Goal: Use online tool/utility

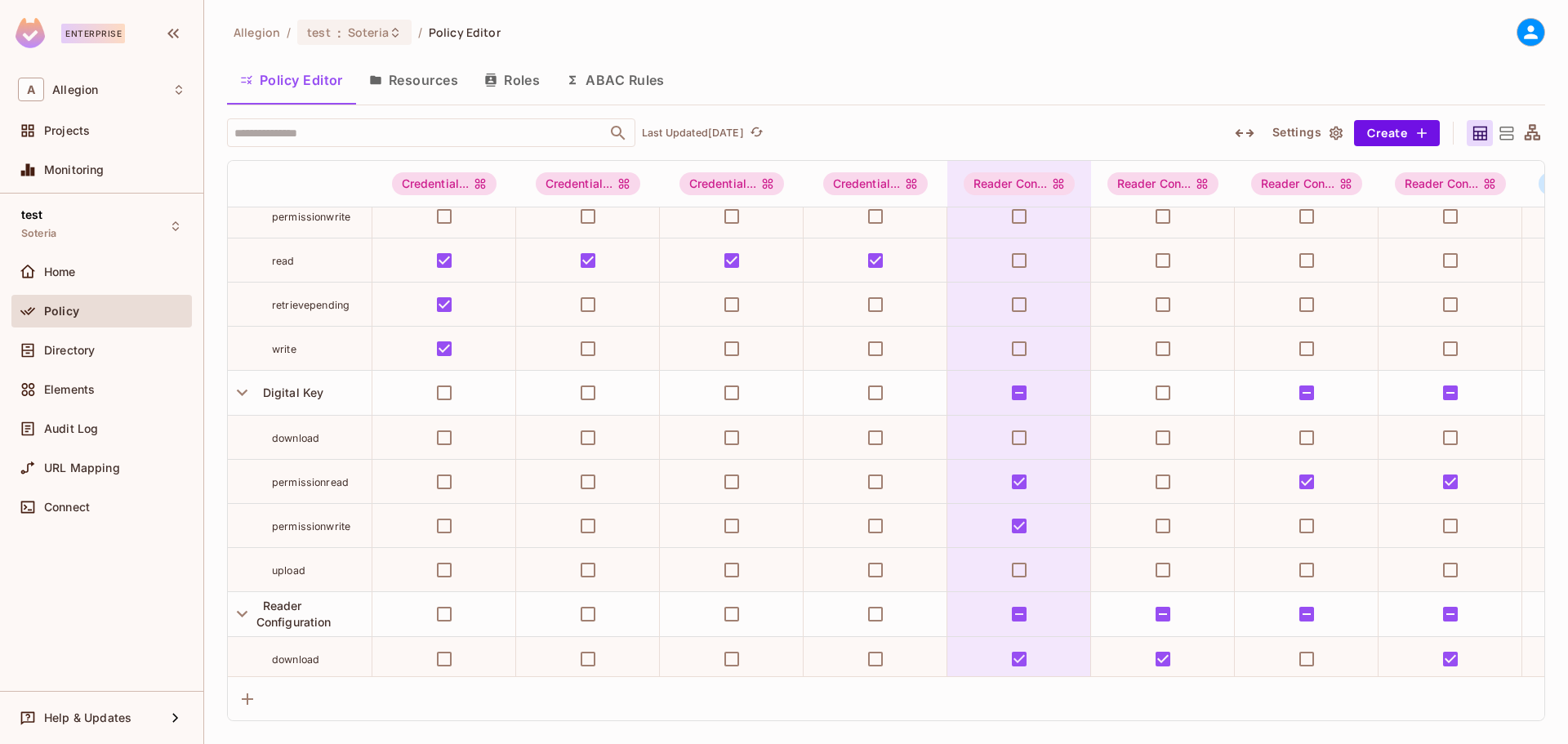
scroll to position [473, 0]
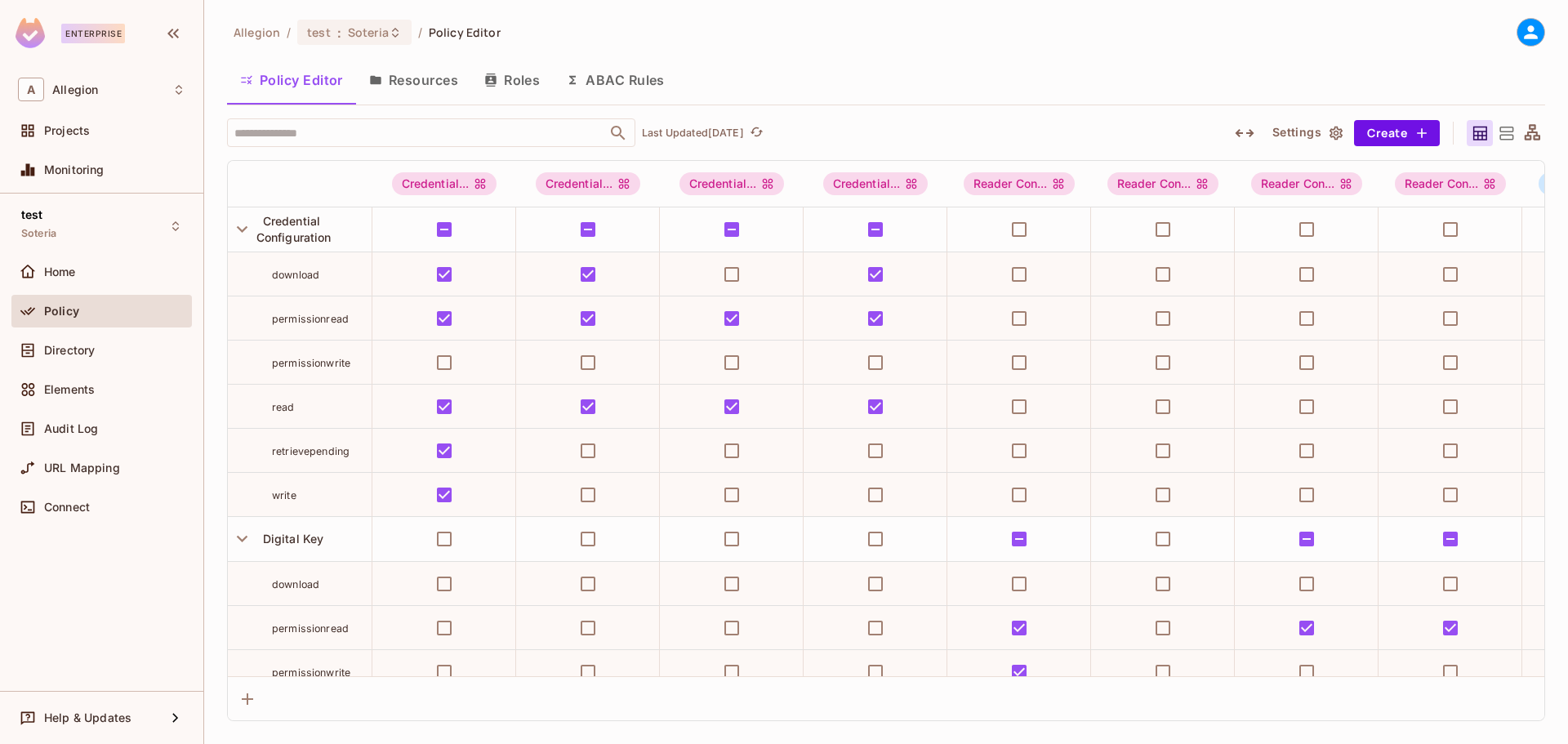
scroll to position [164, 16]
